Goal: Information Seeking & Learning: Find specific fact

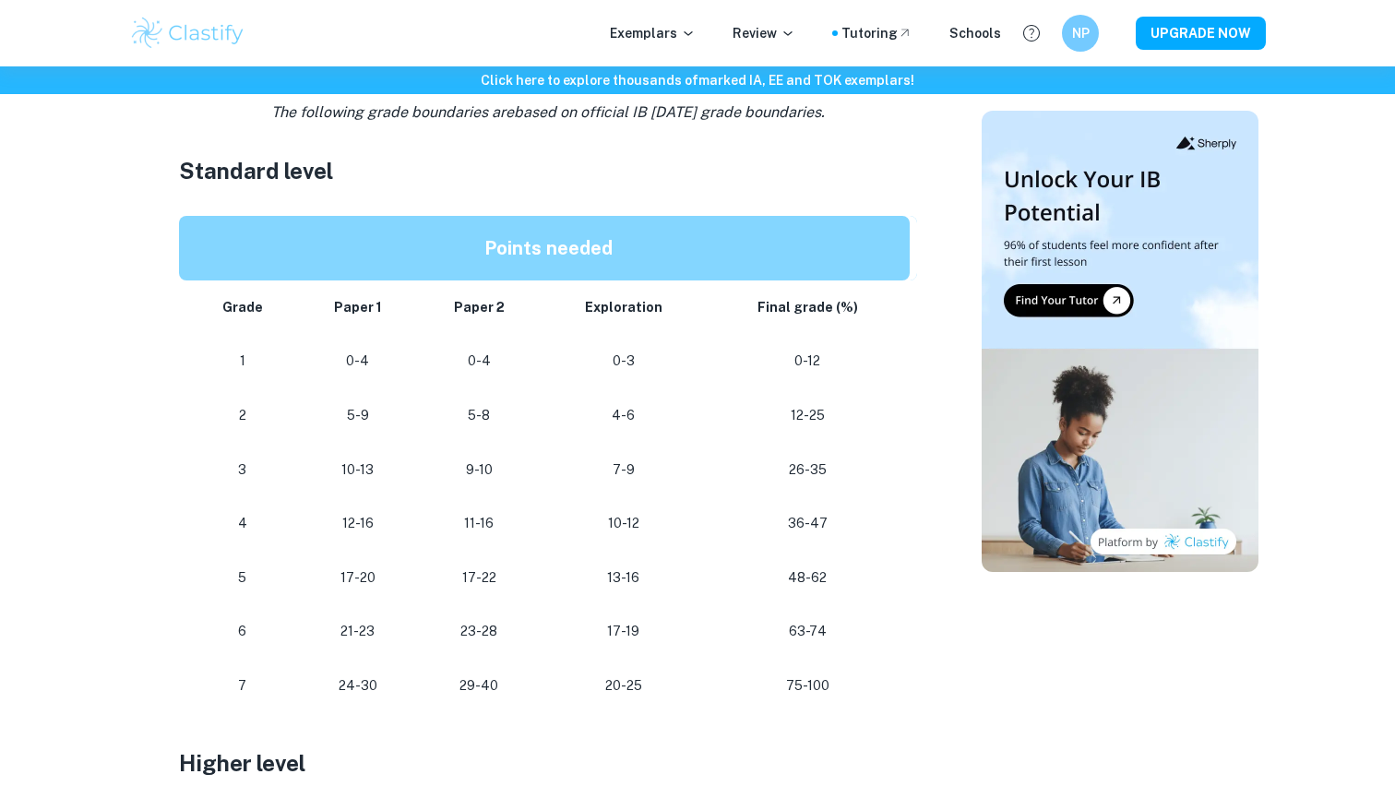
scroll to position [995, 0]
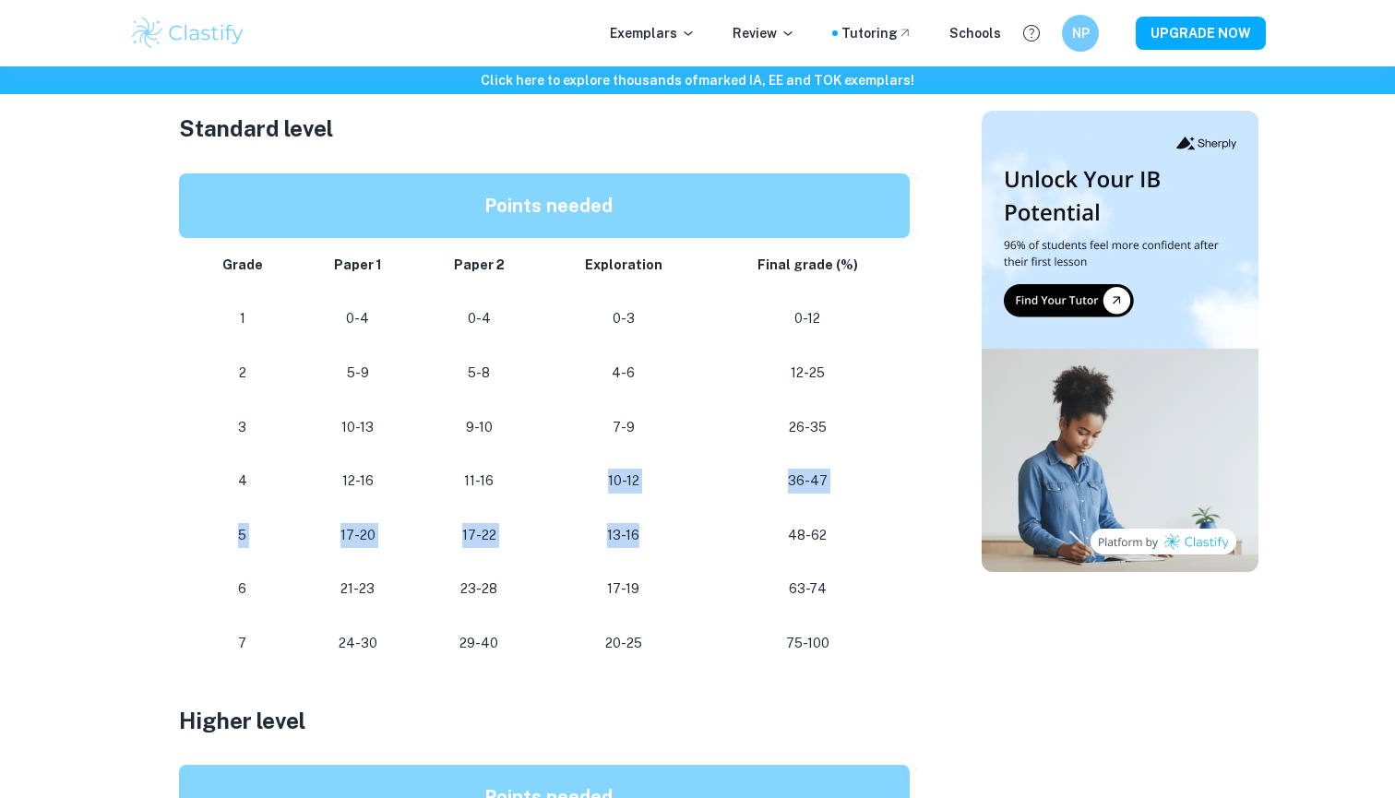
drag, startPoint x: 603, startPoint y: 475, endPoint x: 646, endPoint y: 519, distance: 61.3
click at [646, 519] on tbody "Grade Paper 1 Paper 2 Exploration Final grade (%) 1 0-4 0-4 0-3 0-12 2 5-9 5-8 …" at bounding box center [548, 454] width 738 height 433
click at [646, 523] on p "13-16" at bounding box center [622, 535] width 135 height 25
drag, startPoint x: 646, startPoint y: 519, endPoint x: 666, endPoint y: 543, distance: 30.7
click at [666, 543] on td "13-16" at bounding box center [623, 535] width 164 height 54
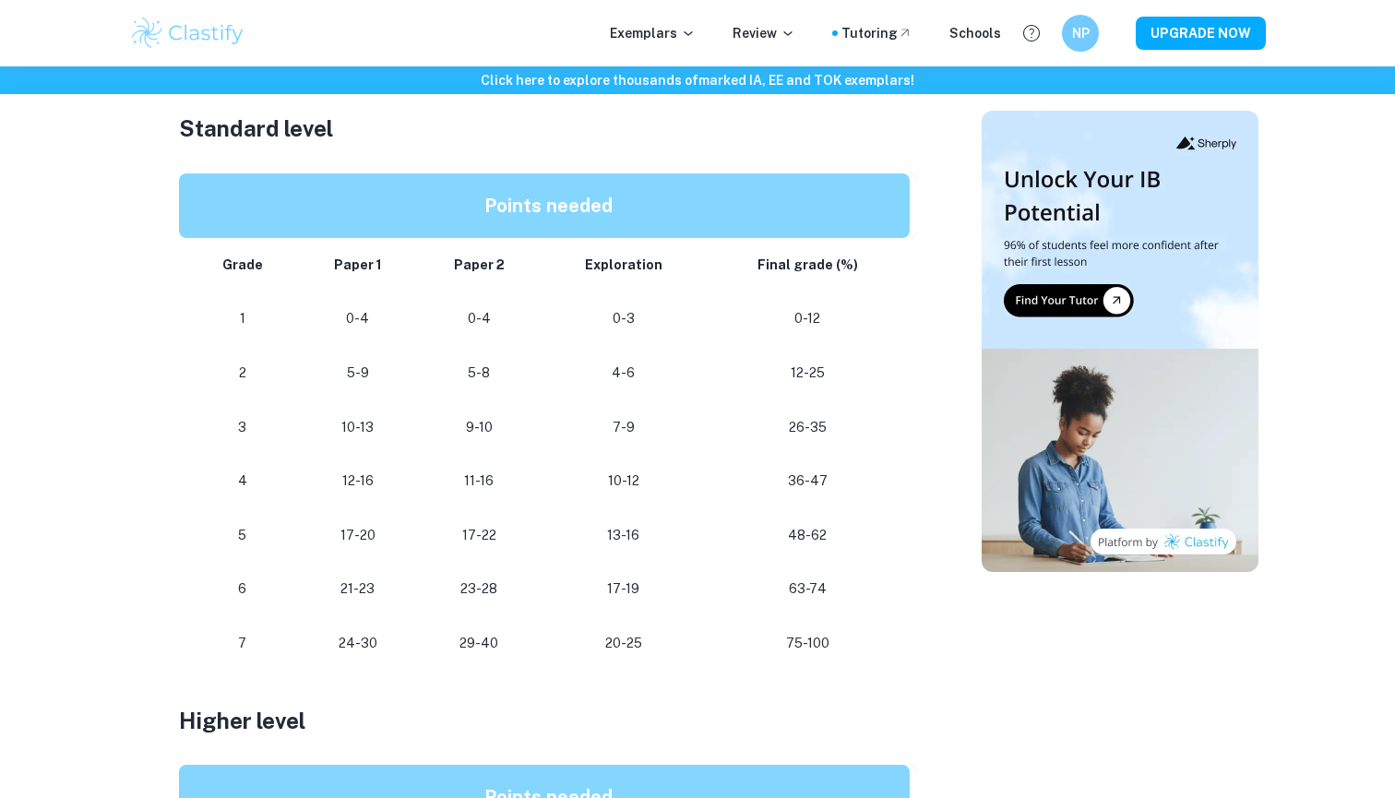
click at [666, 543] on td "13-16" at bounding box center [623, 535] width 164 height 54
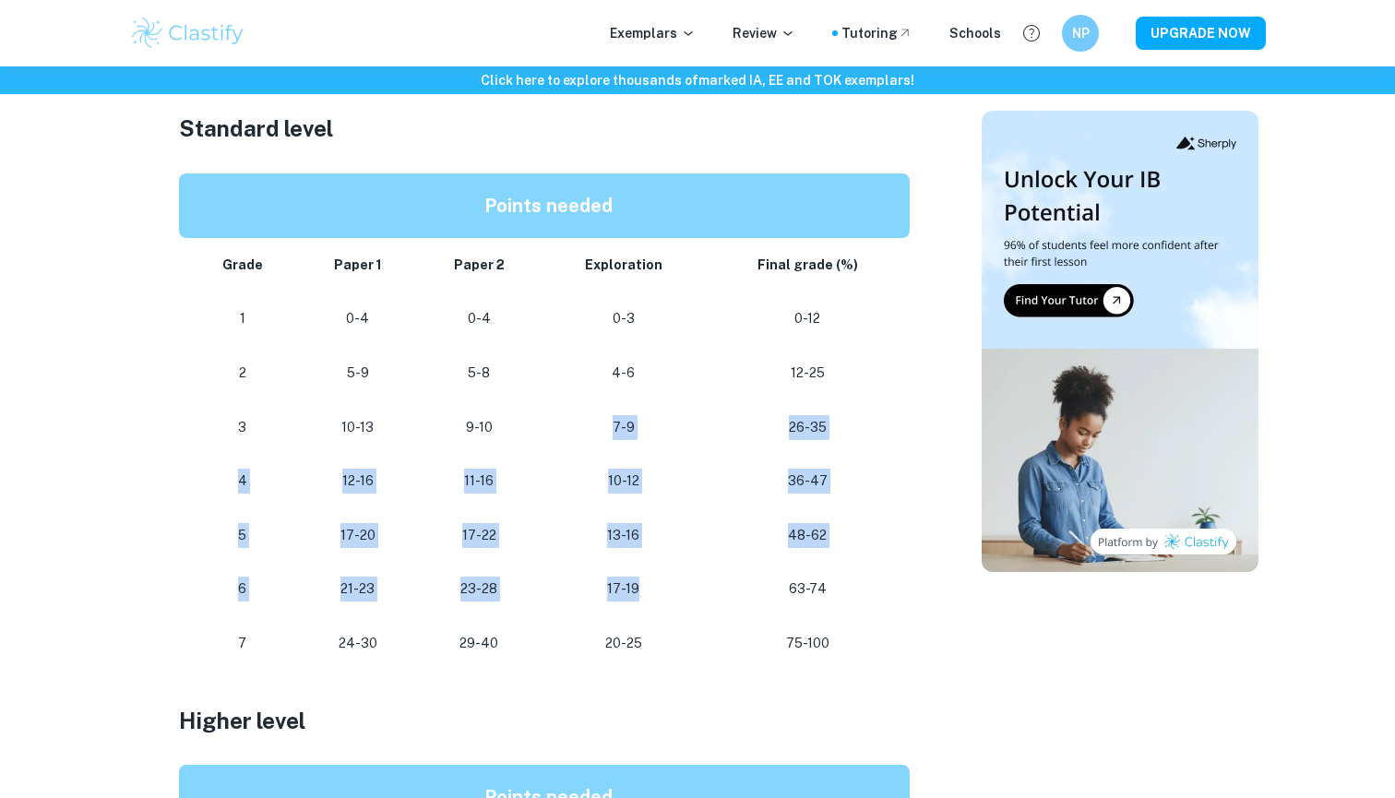
drag, startPoint x: 647, startPoint y: 577, endPoint x: 612, endPoint y: 424, distance: 156.2
click at [612, 424] on tbody "Grade Paper 1 Paper 2 Exploration Final grade (%) 1 0-4 0-4 0-3 0-12 2 5-9 5-8 …" at bounding box center [548, 454] width 738 height 433
click at [612, 424] on p "7-9" at bounding box center [622, 427] width 135 height 25
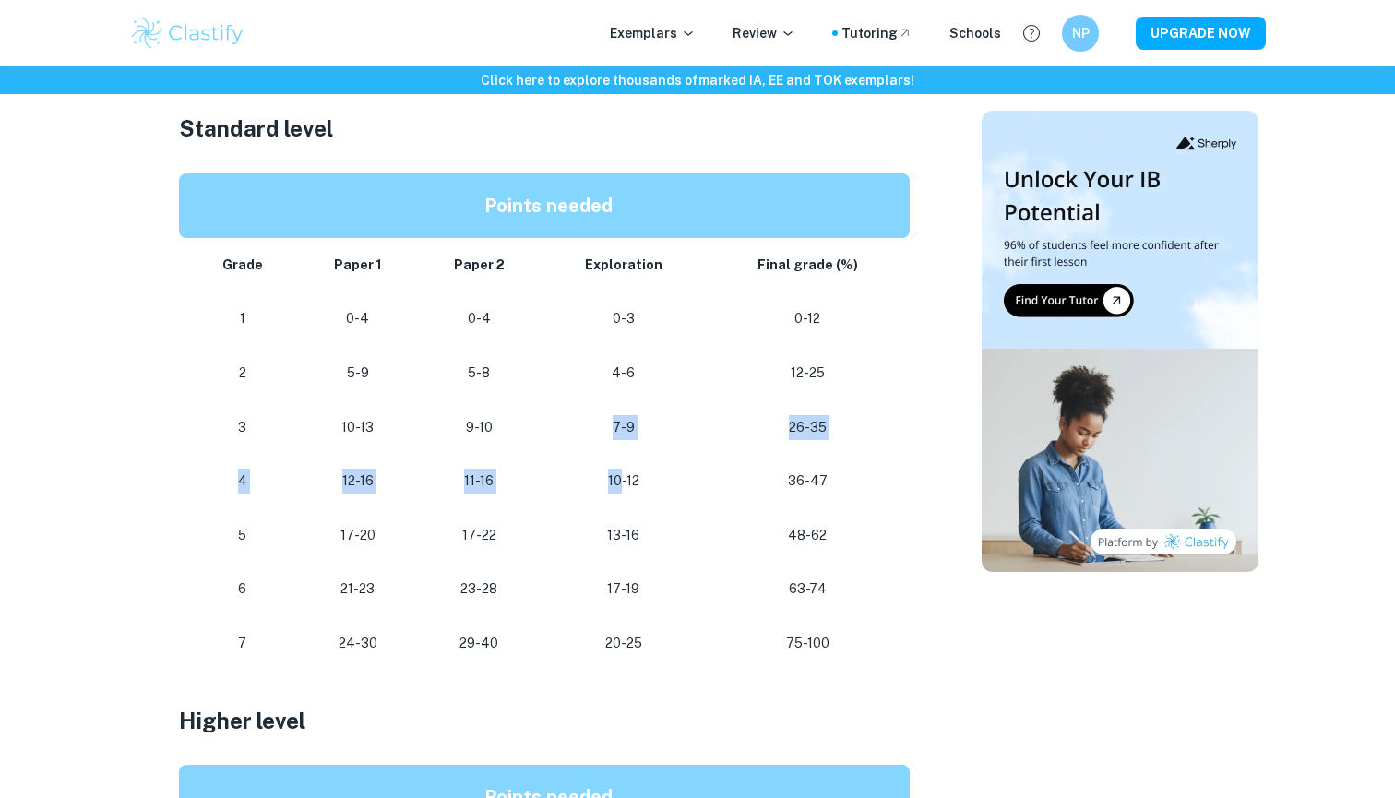
drag, startPoint x: 612, startPoint y: 424, endPoint x: 641, endPoint y: 457, distance: 43.8
click at [641, 457] on tbody "Grade Paper 1 Paper 2 Exploration Final grade (%) 1 0-4 0-4 0-3 0-12 2 5-9 5-8 …" at bounding box center [548, 454] width 738 height 433
click at [641, 457] on td "10-12" at bounding box center [623, 481] width 164 height 54
click at [617, 484] on p "10-12" at bounding box center [622, 481] width 135 height 25
click at [617, 482] on p "10-12" at bounding box center [622, 481] width 135 height 25
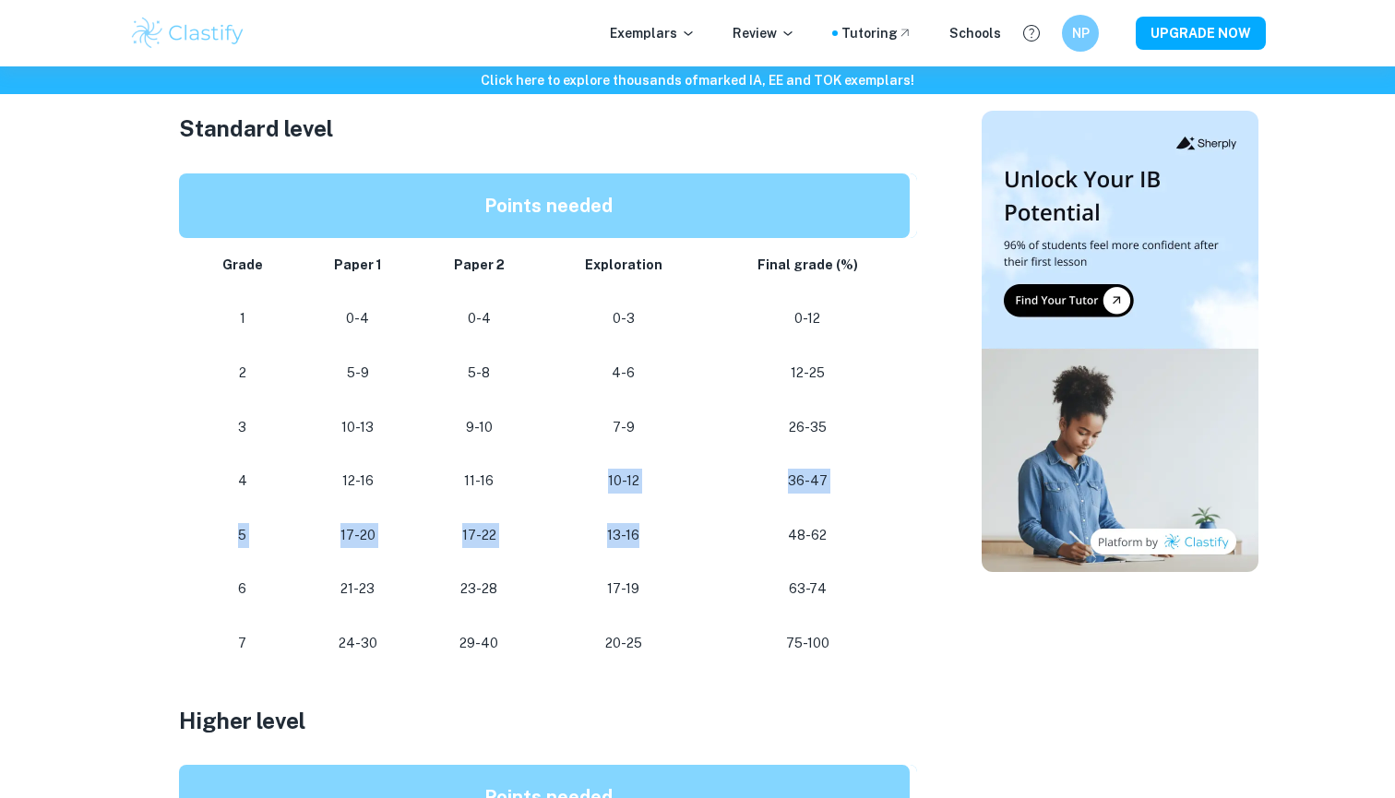
drag, startPoint x: 600, startPoint y: 469, endPoint x: 663, endPoint y: 531, distance: 89.4
click at [663, 531] on tbody "Grade Paper 1 Paper 2 Exploration Final grade (%) 1 0-4 0-4 0-3 0-12 2 5-9 5-8 …" at bounding box center [548, 454] width 738 height 433
click at [663, 531] on p "13-16" at bounding box center [622, 535] width 135 height 25
drag, startPoint x: 594, startPoint y: 525, endPoint x: 634, endPoint y: 527, distance: 39.7
click at [634, 527] on p "13-16" at bounding box center [622, 535] width 135 height 25
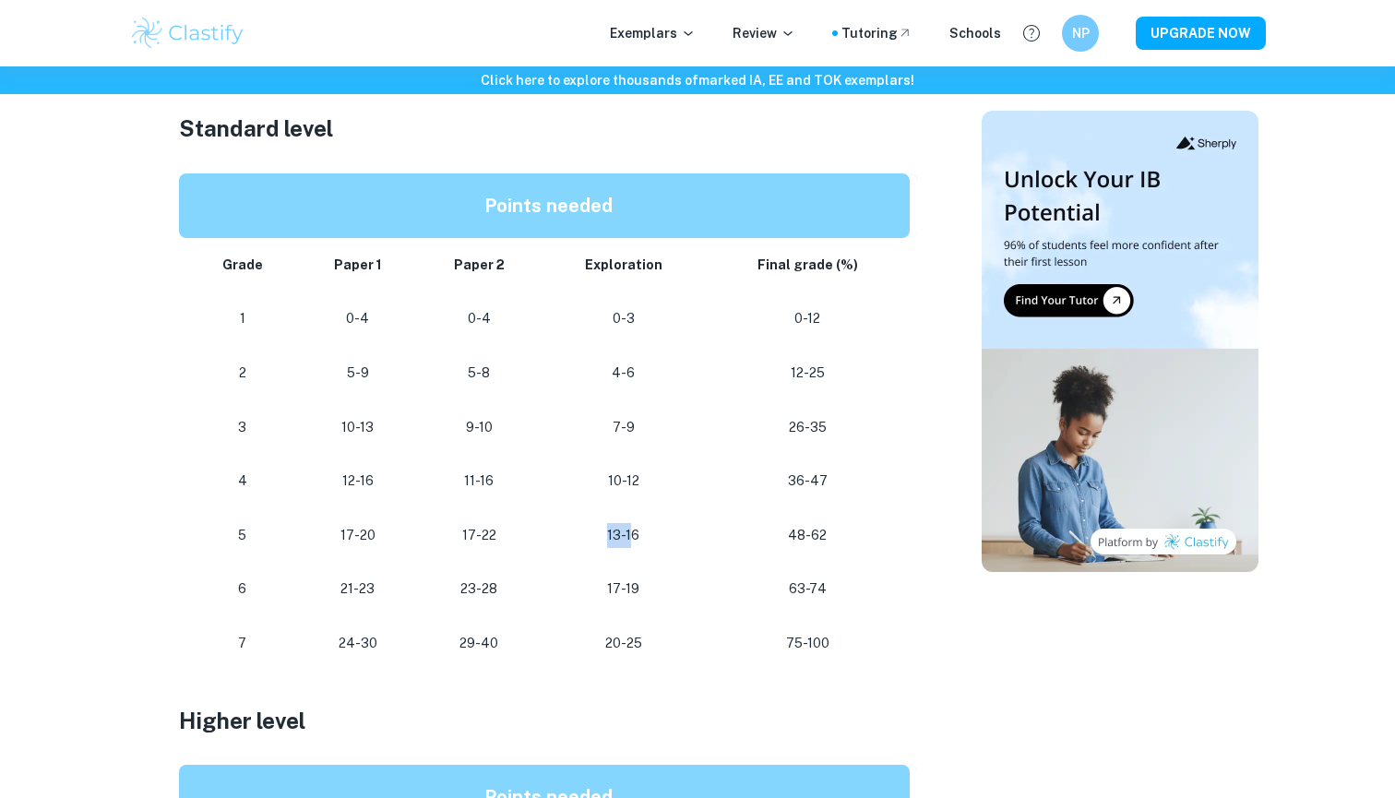
click at [634, 527] on p "13-16" at bounding box center [622, 535] width 135 height 25
drag, startPoint x: 598, startPoint y: 576, endPoint x: 699, endPoint y: 605, distance: 105.7
click at [699, 605] on td "17-19" at bounding box center [623, 589] width 164 height 54
drag, startPoint x: 606, startPoint y: 579, endPoint x: 673, endPoint y: 580, distance: 66.4
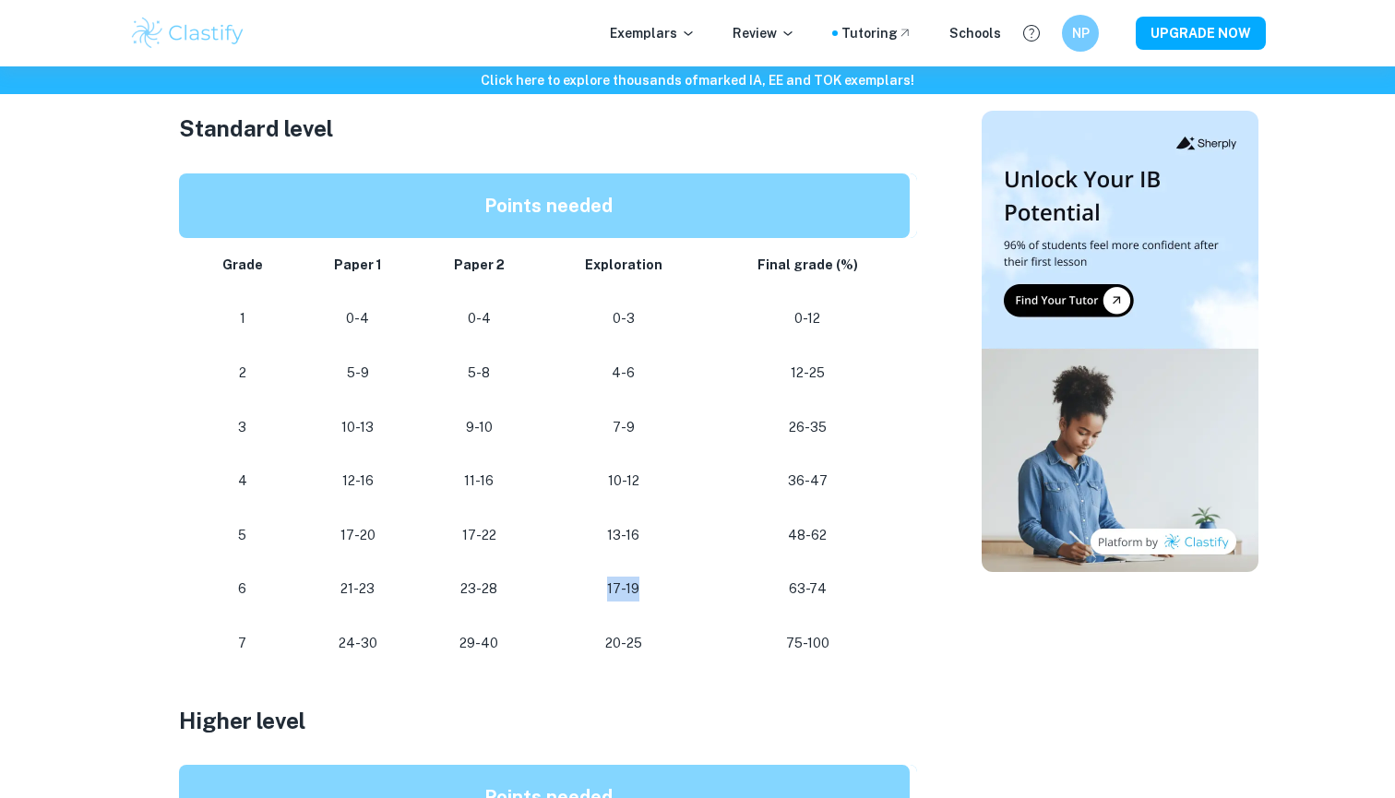
click at [673, 580] on p "17-19" at bounding box center [622, 589] width 135 height 25
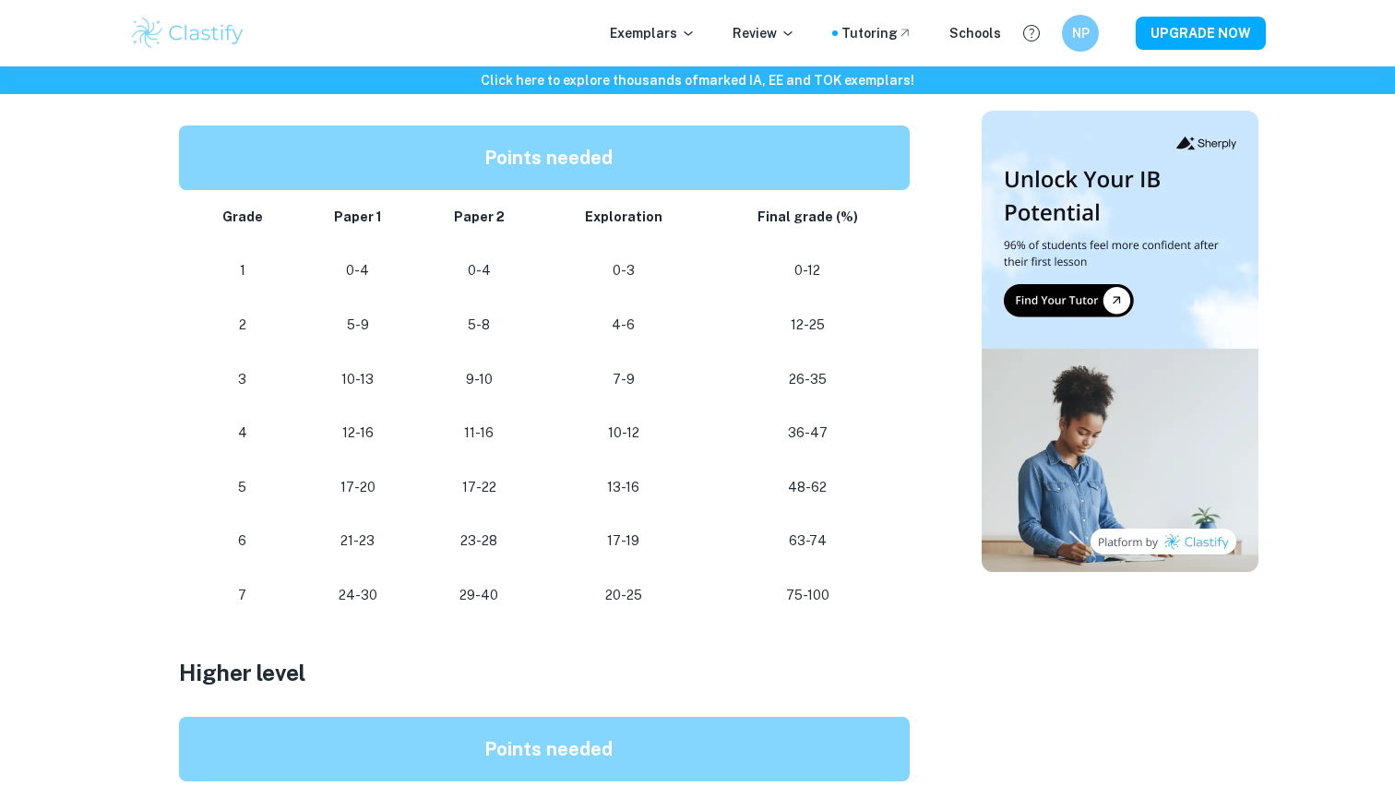
scroll to position [1057, 0]
